Goal: Task Accomplishment & Management: Use online tool/utility

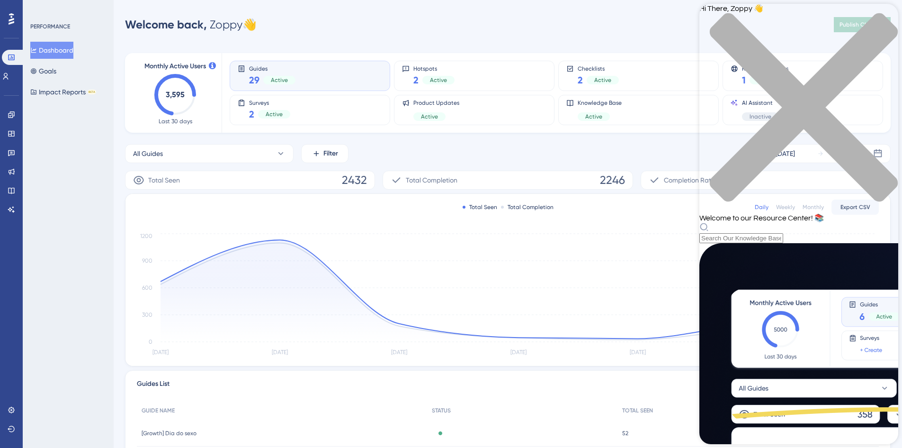
click at [889, 19] on div "close resource center" at bounding box center [799, 113] width 199 height 200
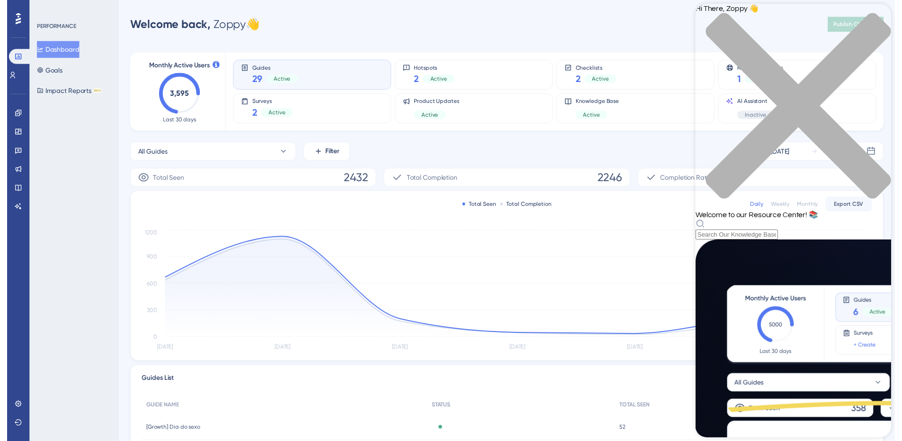
scroll to position [324, 0]
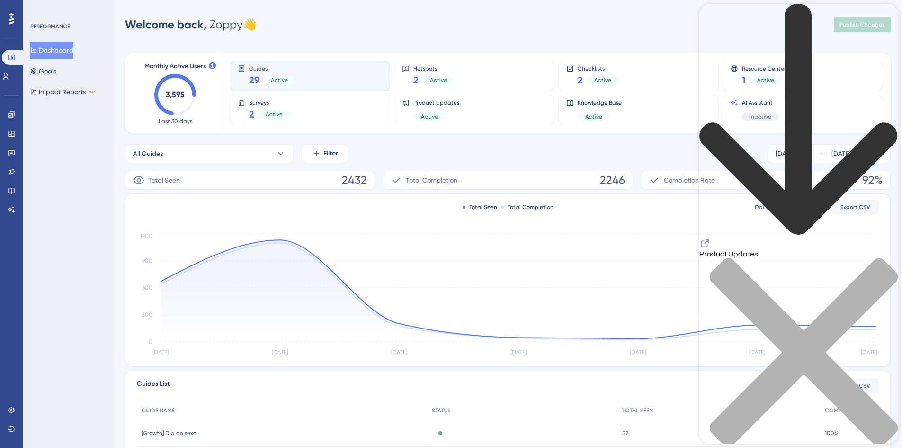
click at [887, 258] on div "close resource center" at bounding box center [799, 358] width 199 height 200
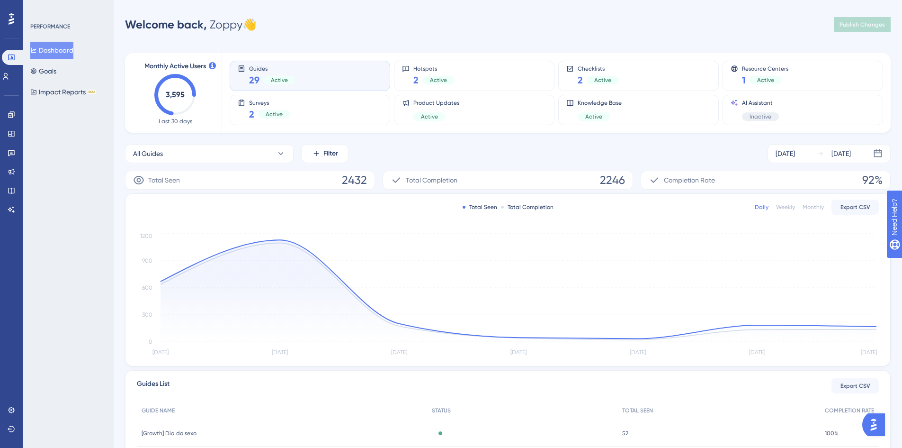
drag, startPoint x: 497, startPoint y: 152, endPoint x: 438, endPoint y: 165, distance: 60.8
click at [438, 165] on div "All Guides Filter Aug 27 2025 Sep 02 2025 Total Seen 2432 Total Completion 2246…" at bounding box center [508, 363] width 766 height 439
click at [10, 116] on icon at bounding box center [11, 114] width 6 height 6
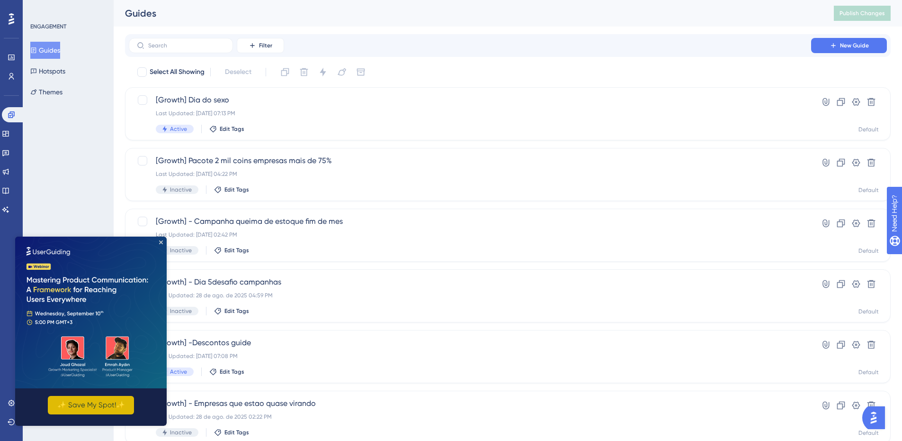
click at [108, 404] on button "✨ Save My Spot!✨" at bounding box center [91, 405] width 86 height 18
click at [161, 244] on img at bounding box center [91, 312] width 152 height 152
click at [160, 243] on icon "Close Preview" at bounding box center [161, 242] width 4 height 4
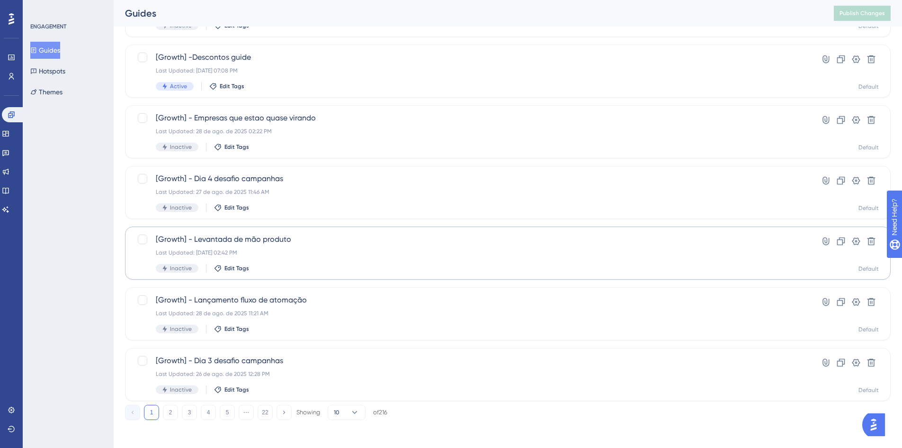
scroll to position [288, 0]
click at [335, 412] on span "10" at bounding box center [337, 410] width 6 height 8
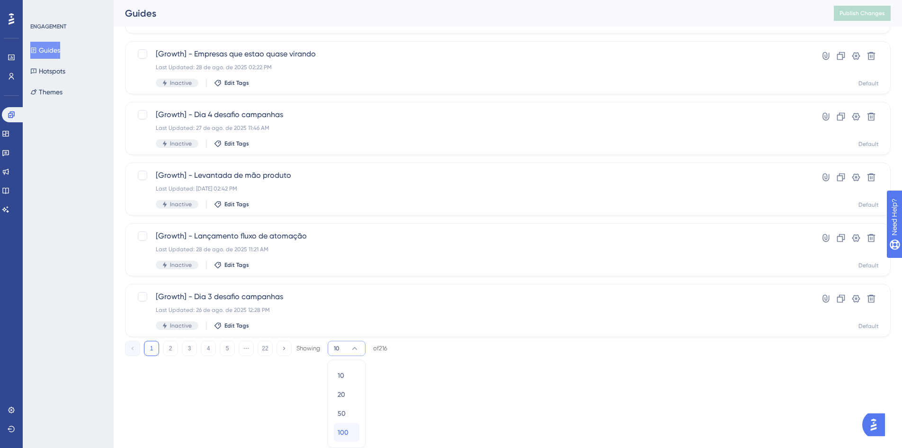
click at [344, 432] on span "100" at bounding box center [343, 431] width 11 height 11
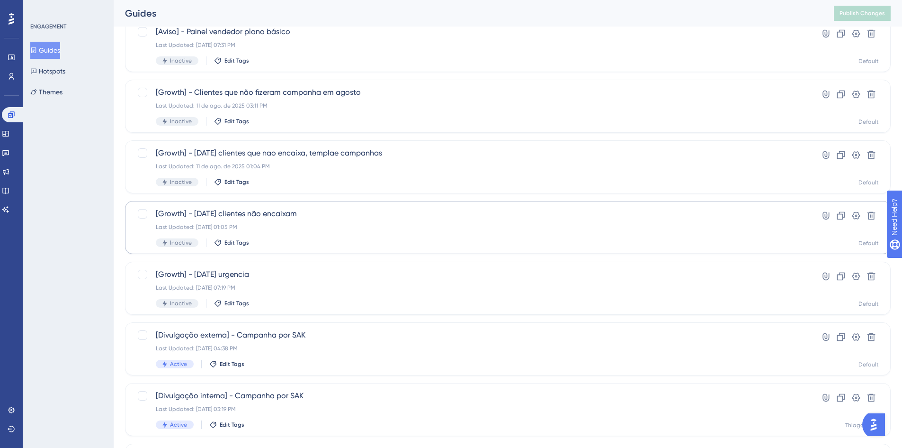
scroll to position [1611, 0]
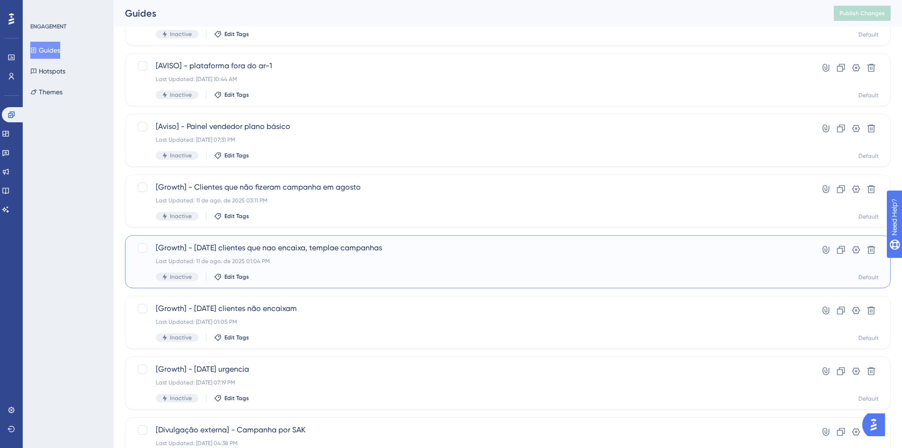
click at [378, 275] on div "Inactive Edit Tags" at bounding box center [470, 276] width 629 height 9
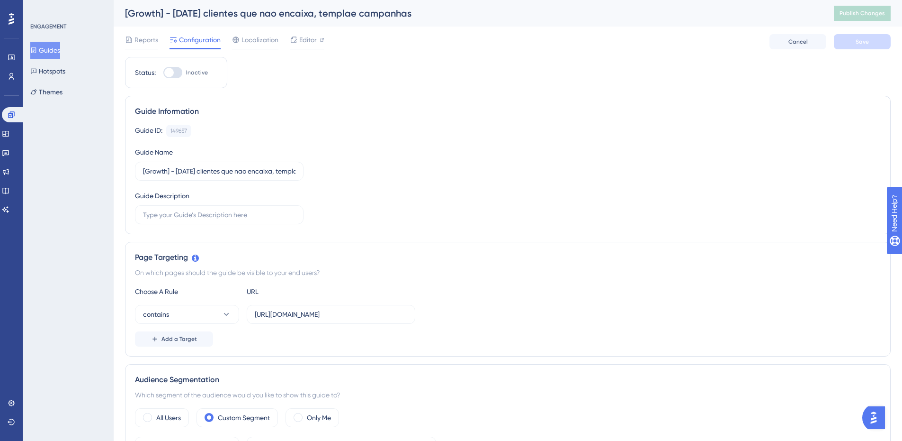
click at [143, 30] on div "Reports Configuration Localization Editor Cancel Save" at bounding box center [508, 42] width 766 height 30
click at [143, 36] on span "Reports" at bounding box center [147, 39] width 24 height 11
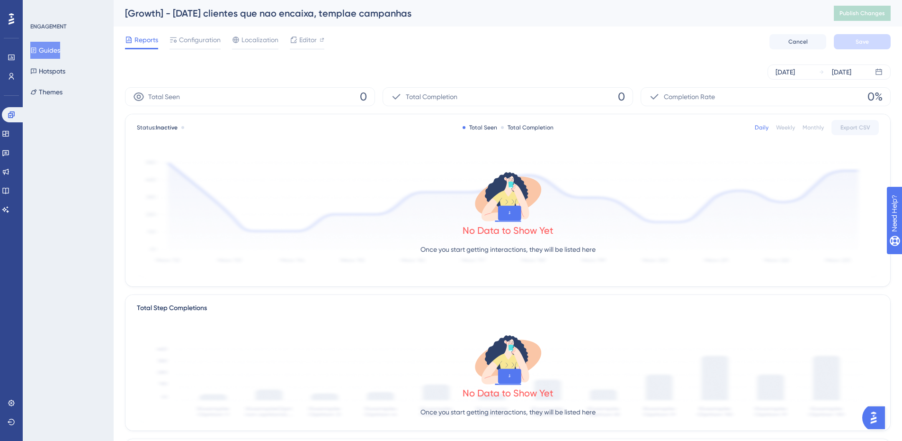
click at [812, 130] on div "Monthly" at bounding box center [813, 128] width 21 height 8
click at [766, 129] on div "Daily" at bounding box center [762, 128] width 14 height 8
click at [811, 125] on div "Monthly" at bounding box center [813, 128] width 21 height 8
click at [852, 72] on div "Sep 02 2025" at bounding box center [841, 71] width 19 height 11
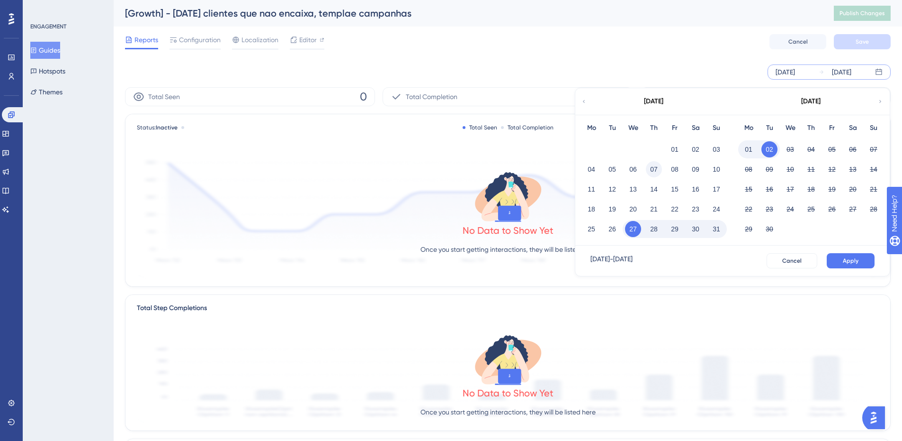
click at [657, 164] on button "07" at bounding box center [654, 169] width 16 height 16
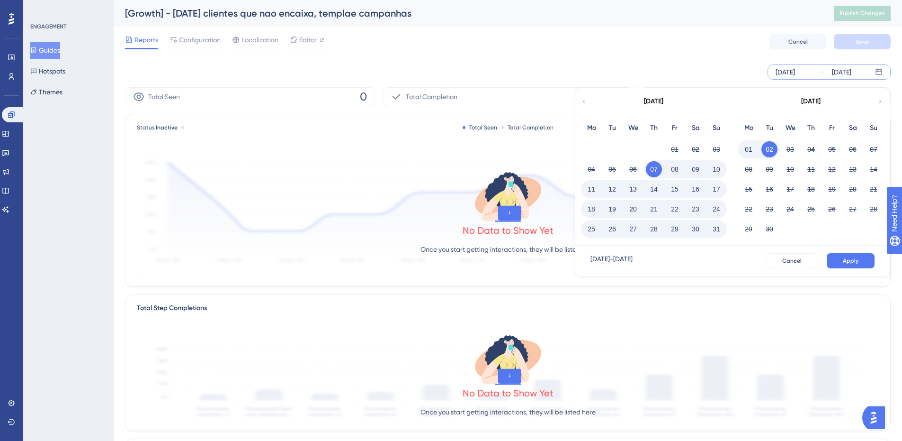
click at [679, 141] on div "01" at bounding box center [675, 149] width 21 height 18
click at [853, 260] on span "Apply" at bounding box center [851, 261] width 16 height 8
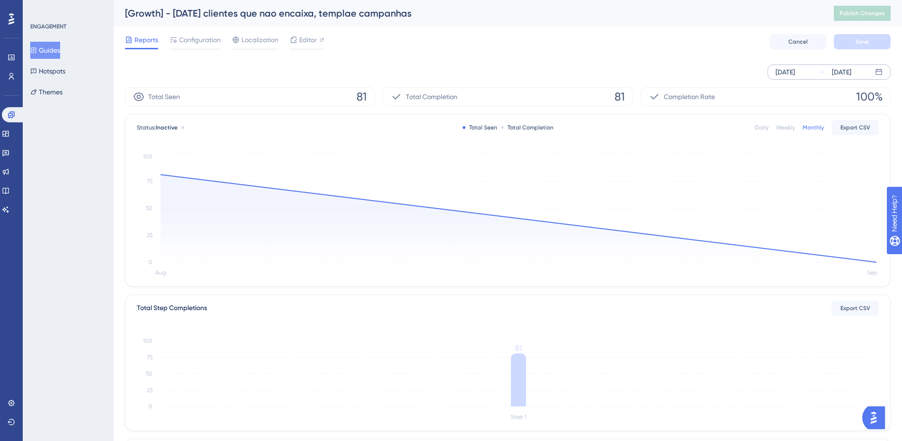
click at [849, 77] on div "Sep 02 2025" at bounding box center [841, 71] width 19 height 11
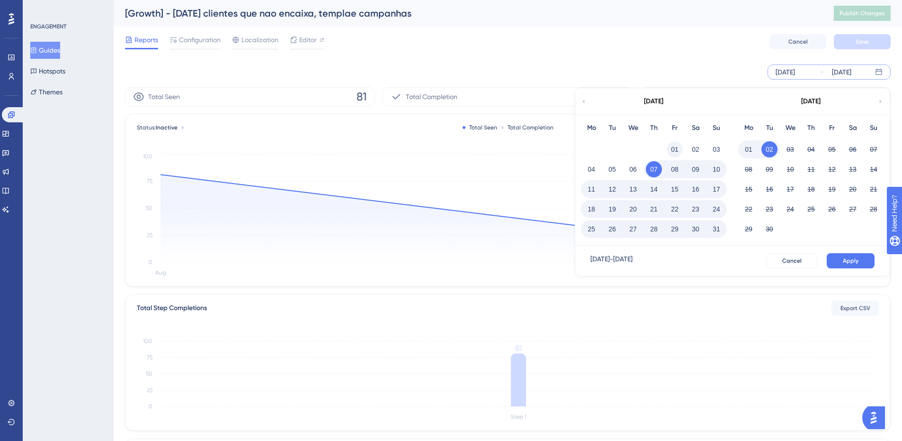
click at [674, 145] on button "01" at bounding box center [675, 149] width 16 height 16
click at [861, 259] on button "Apply" at bounding box center [851, 260] width 48 height 15
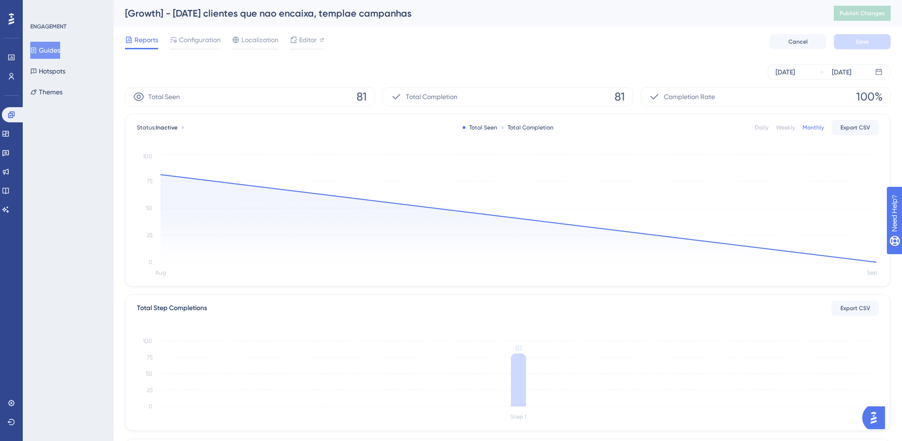
click at [60, 49] on button "Guides" at bounding box center [45, 50] width 30 height 17
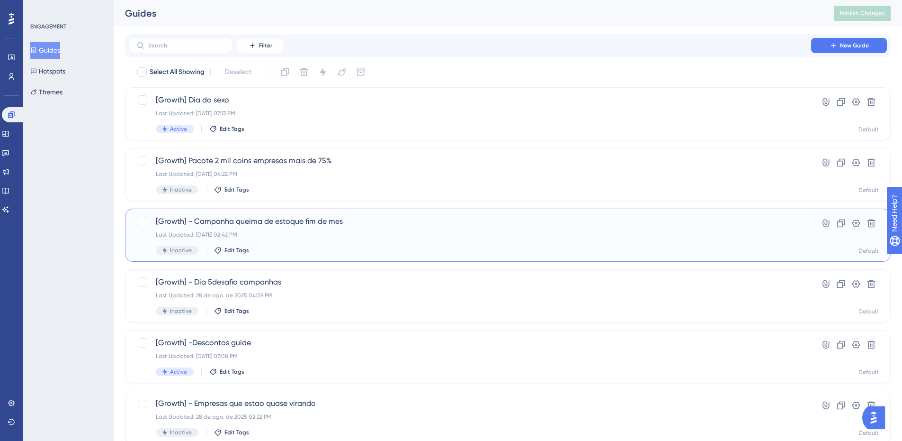
click at [369, 222] on span "[Growth] - Campanha queima de estoque fim de mes" at bounding box center [470, 221] width 629 height 11
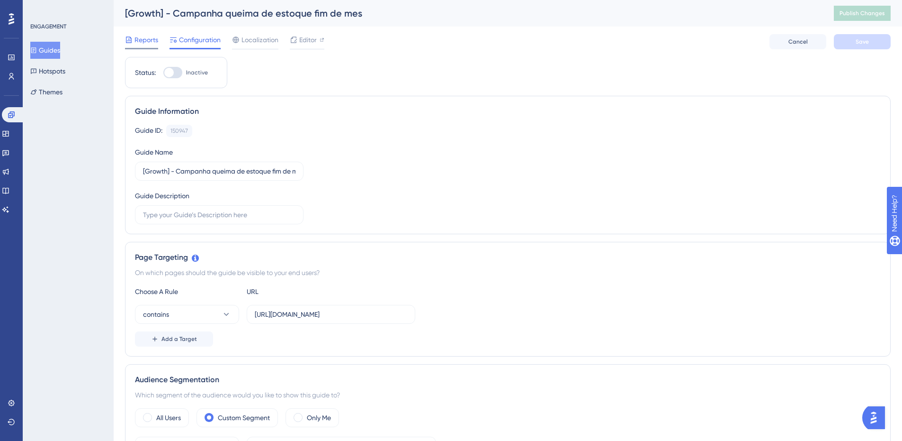
click at [138, 47] on div "Reports" at bounding box center [141, 41] width 33 height 15
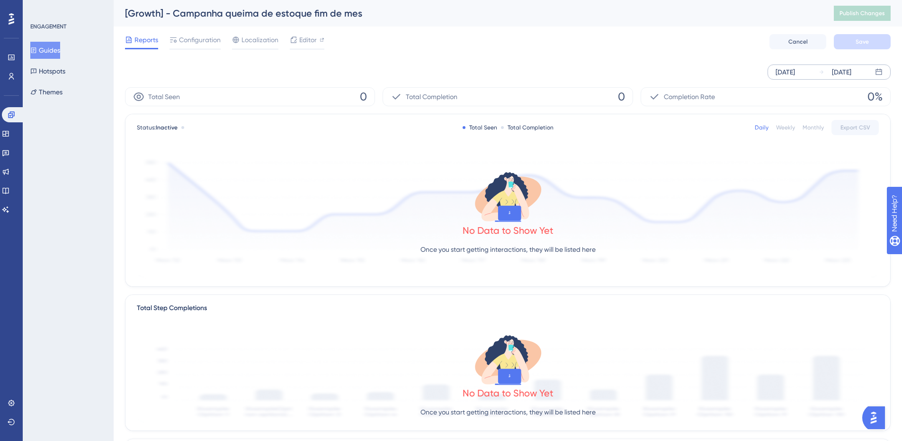
click at [852, 75] on div "Sep 02 2025" at bounding box center [841, 71] width 19 height 11
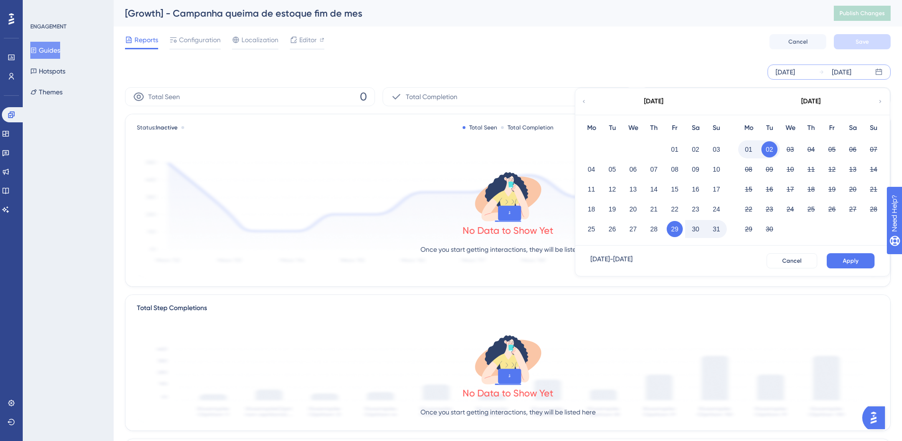
click at [699, 157] on div "02" at bounding box center [695, 149] width 21 height 18
click at [695, 153] on button "02" at bounding box center [696, 149] width 16 height 16
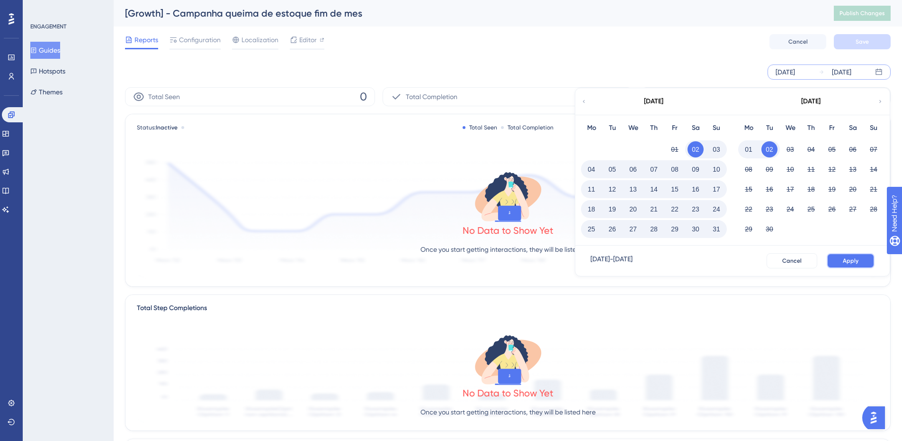
click at [849, 257] on span "Apply" at bounding box center [851, 261] width 16 height 8
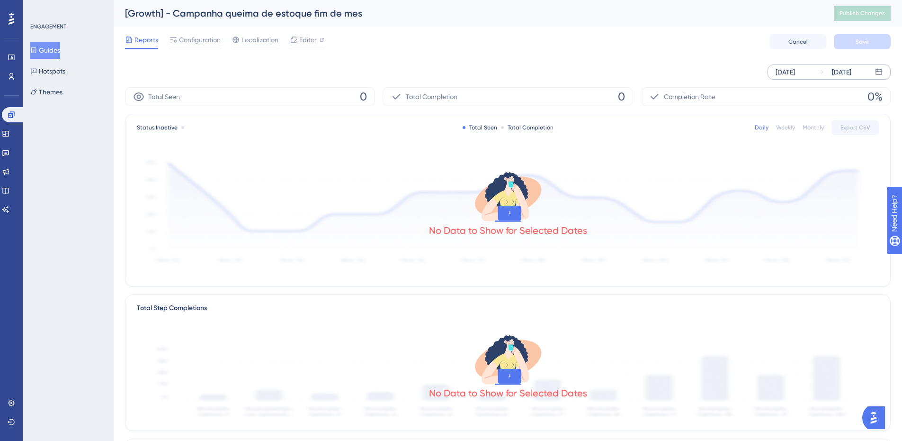
click at [53, 57] on button "Guides" at bounding box center [45, 50] width 30 height 17
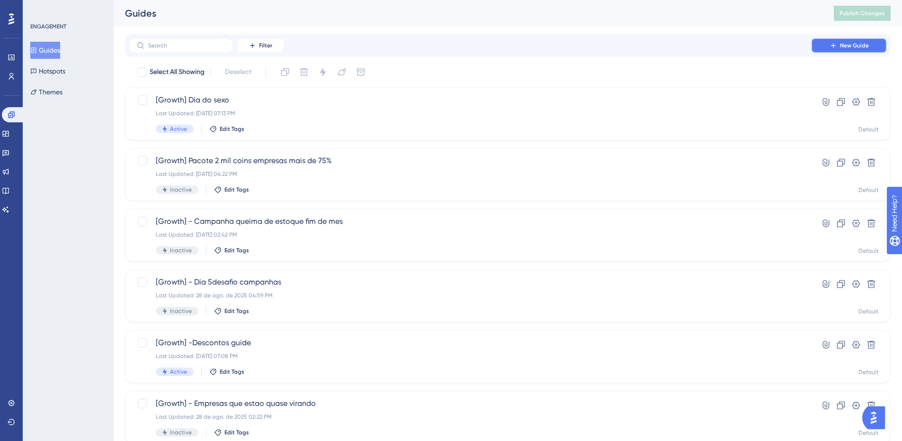
click at [816, 50] on button "New Guide" at bounding box center [849, 45] width 76 height 15
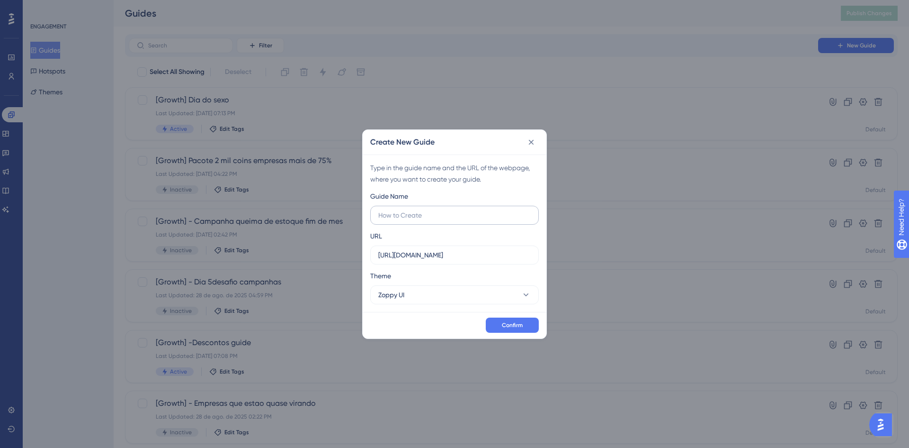
click at [426, 219] on input "text" at bounding box center [454, 215] width 153 height 10
type input "[Growth] Inverno acabando"
click at [411, 287] on button "Zoppy UI" at bounding box center [454, 294] width 169 height 19
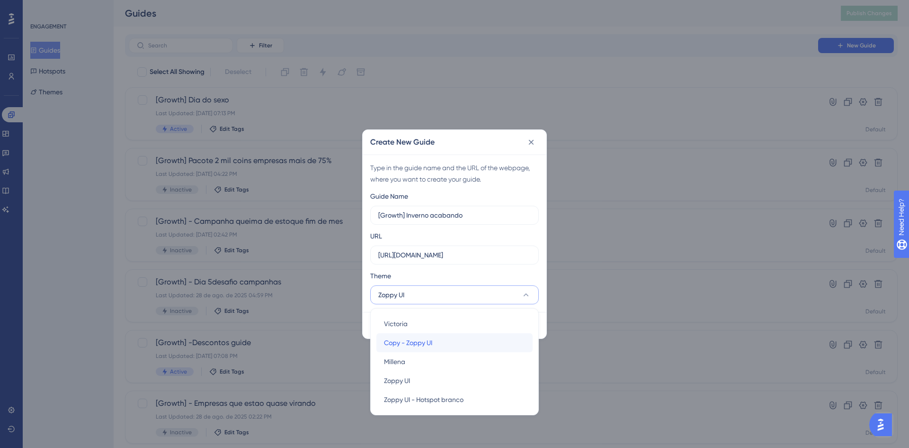
click at [417, 346] on span "Copy - Zoppy UI" at bounding box center [408, 342] width 48 height 11
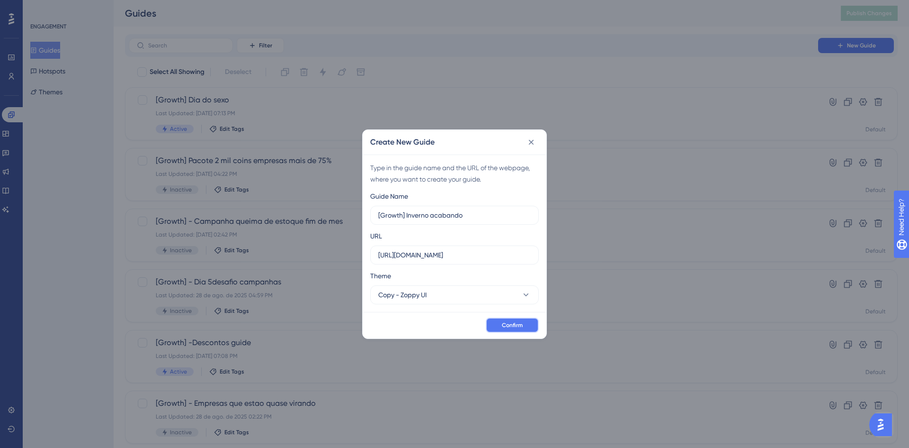
click at [503, 329] on button "Confirm" at bounding box center [512, 324] width 53 height 15
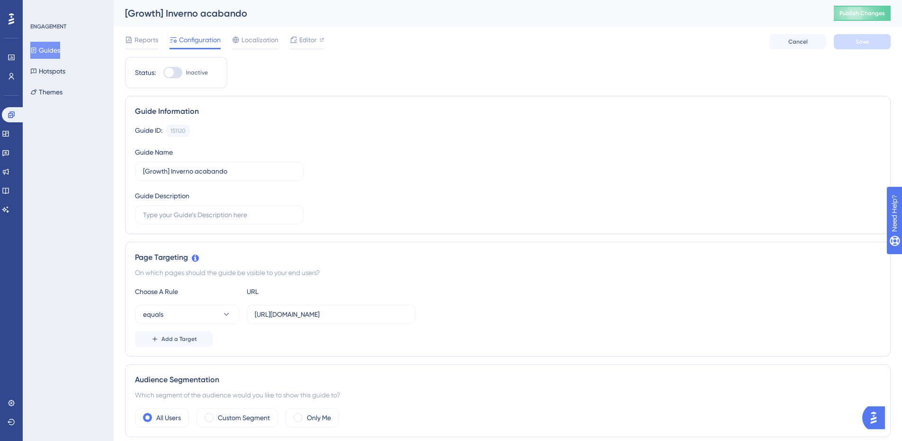
click at [43, 52] on button "Guides" at bounding box center [45, 50] width 30 height 17
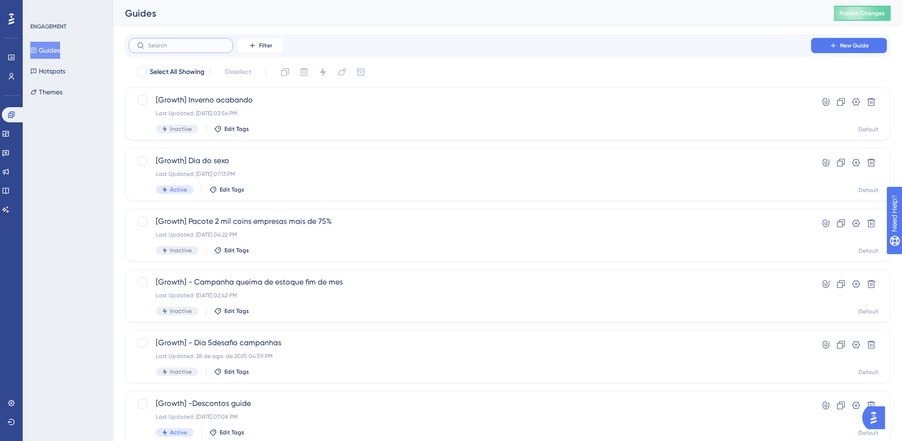
click at [190, 45] on input "text" at bounding box center [186, 45] width 77 height 7
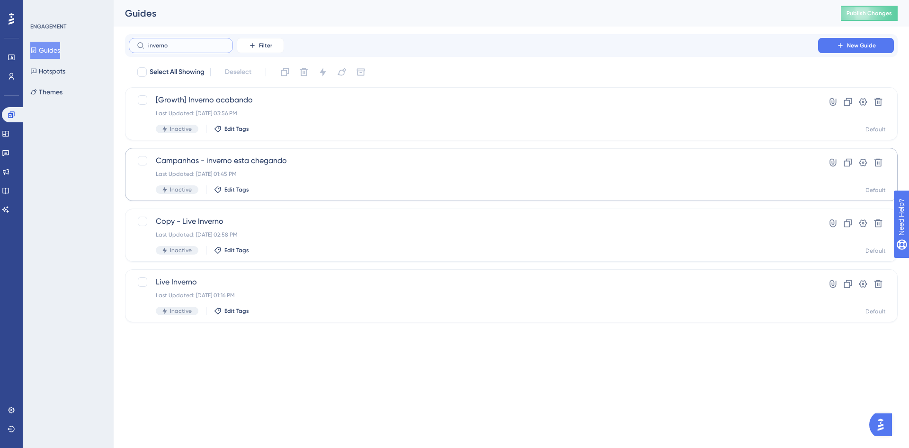
type input "inverno"
click at [345, 153] on div "Campanhas - inverno esta chegando Last Updated: 01 de jul. de 2025 01:45 PM Ina…" at bounding box center [511, 174] width 773 height 53
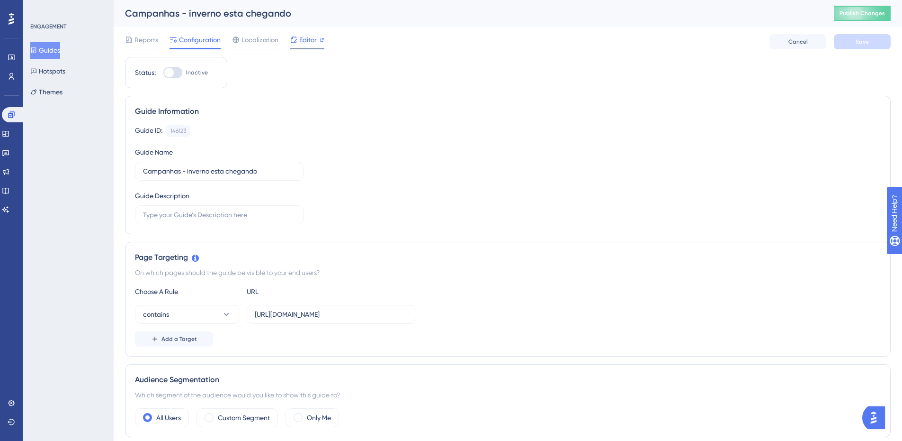
click at [309, 36] on span "Editor" at bounding box center [308, 39] width 18 height 11
click at [304, 29] on div "Reports Configuration Localization Editor Cancel Save" at bounding box center [508, 42] width 766 height 30
click at [303, 33] on div "Reports Configuration Localization Editor Cancel Save" at bounding box center [508, 42] width 766 height 30
click at [306, 36] on span "Editor" at bounding box center [308, 39] width 18 height 11
click at [292, 37] on icon at bounding box center [294, 39] width 6 height 6
